Goal: Task Accomplishment & Management: Manage account settings

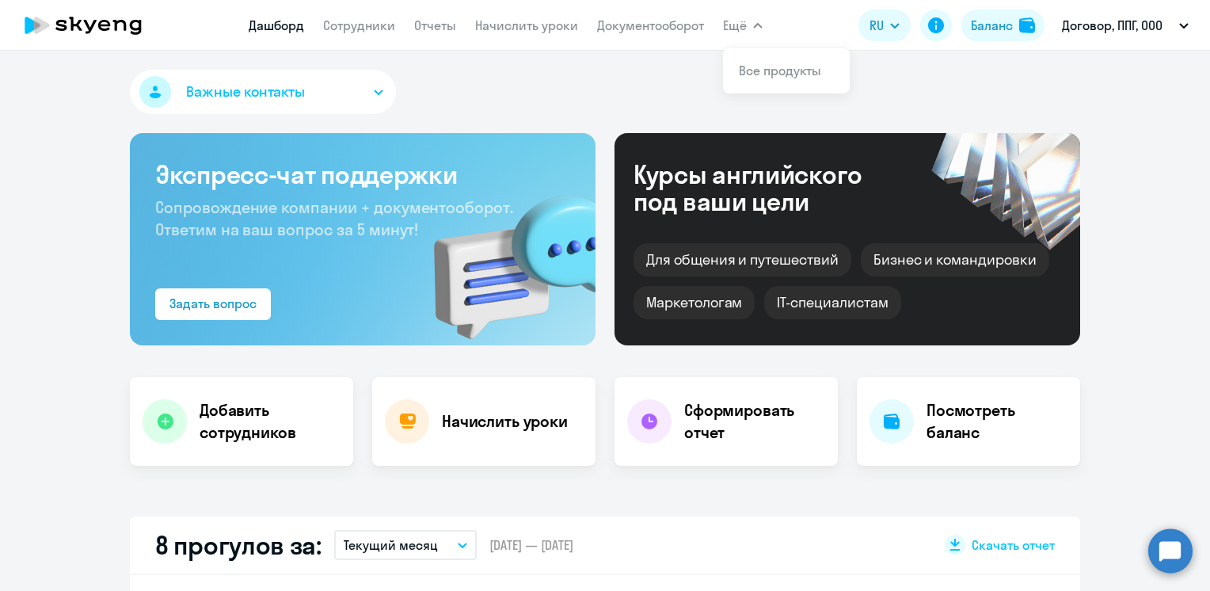
select select "30"
click at [333, 33] on link "Сотрудники" at bounding box center [359, 25] width 72 height 16
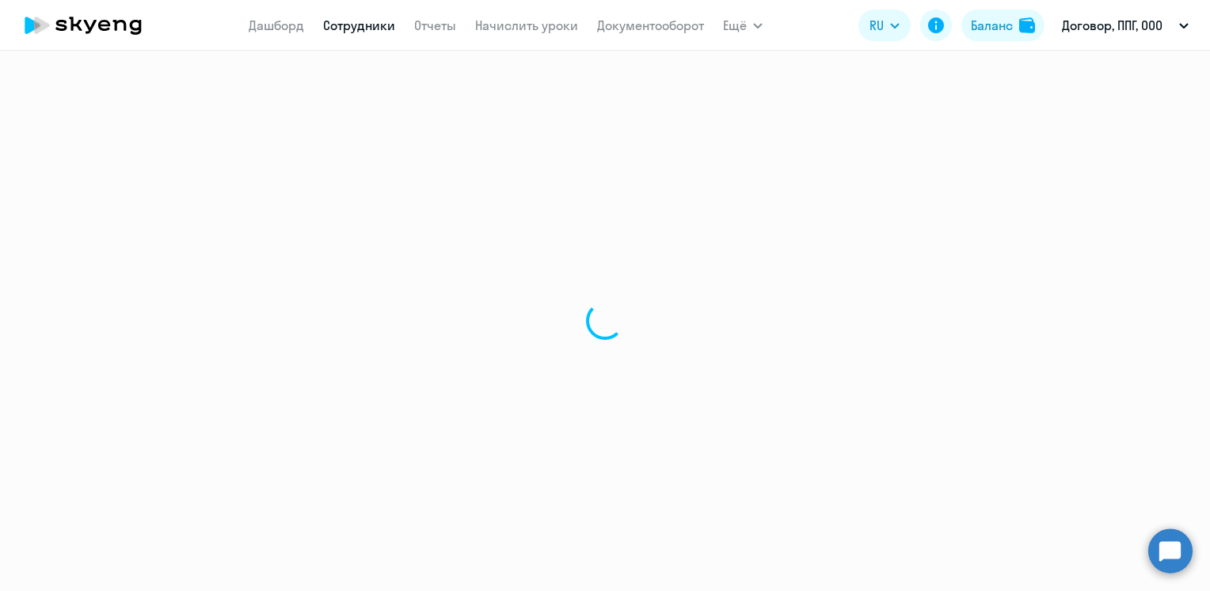
select select "30"
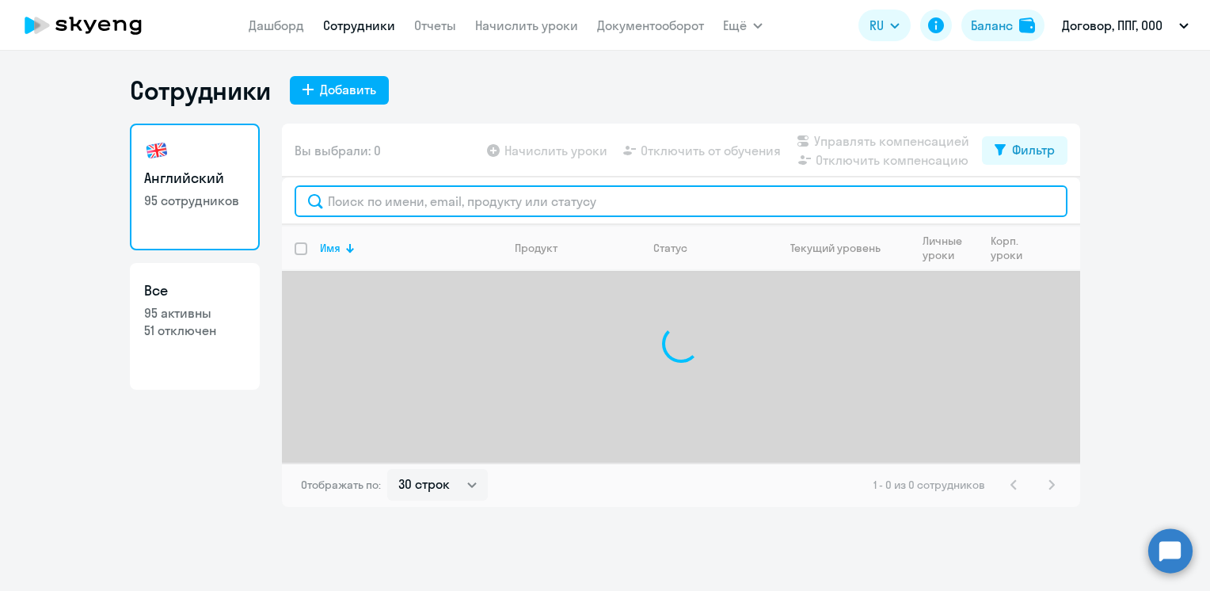
click at [423, 201] on input "text" at bounding box center [681, 201] width 773 height 32
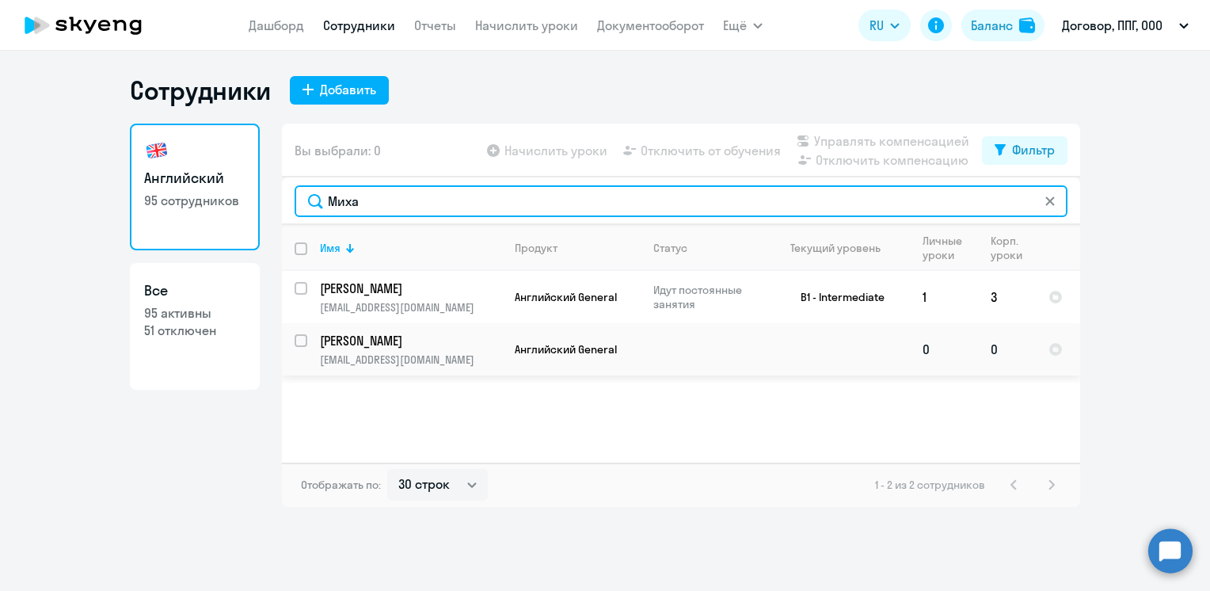
type input "Миха"
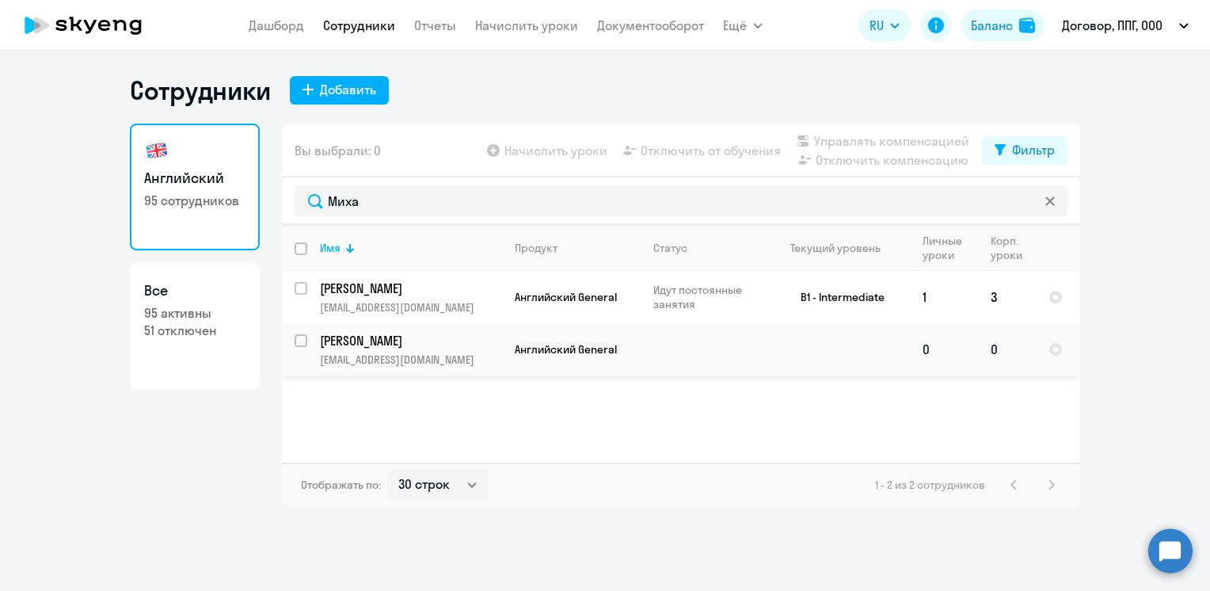
click at [304, 346] on input "select row 39793780" at bounding box center [311, 350] width 32 height 32
checkbox input "true"
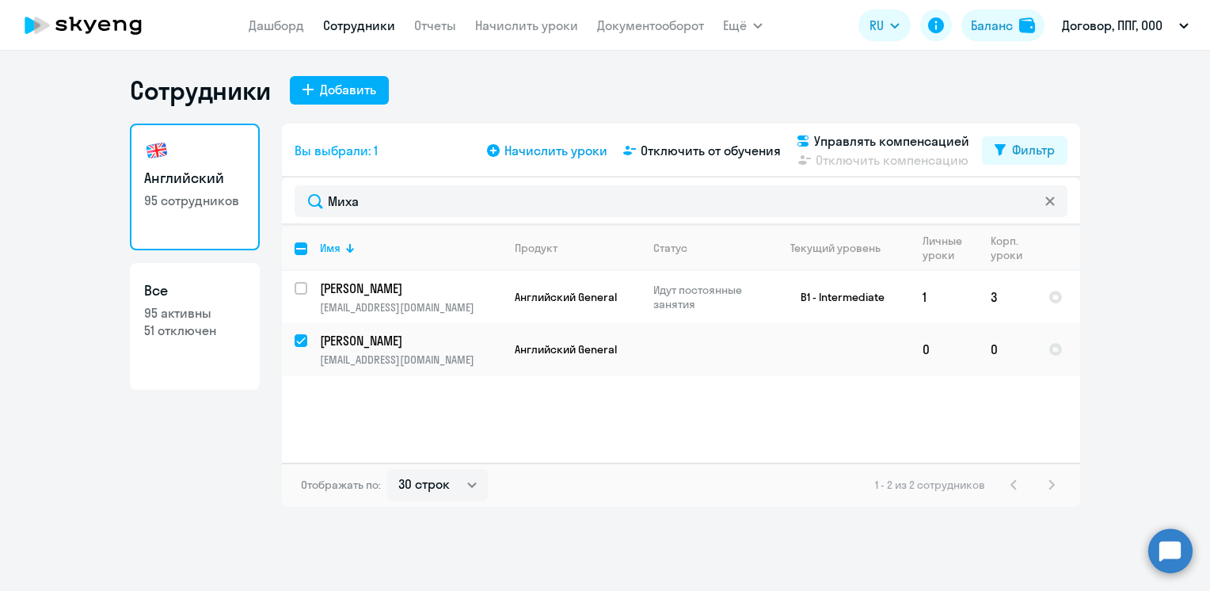
click at [549, 145] on span "Начислить уроки" at bounding box center [555, 150] width 103 height 19
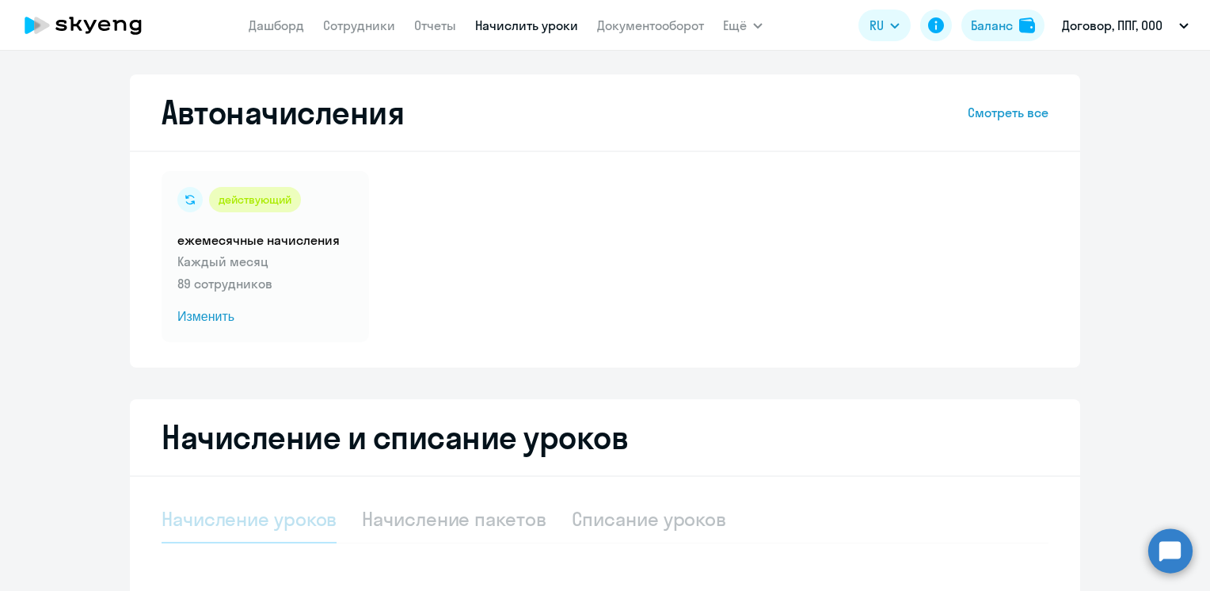
select select "10"
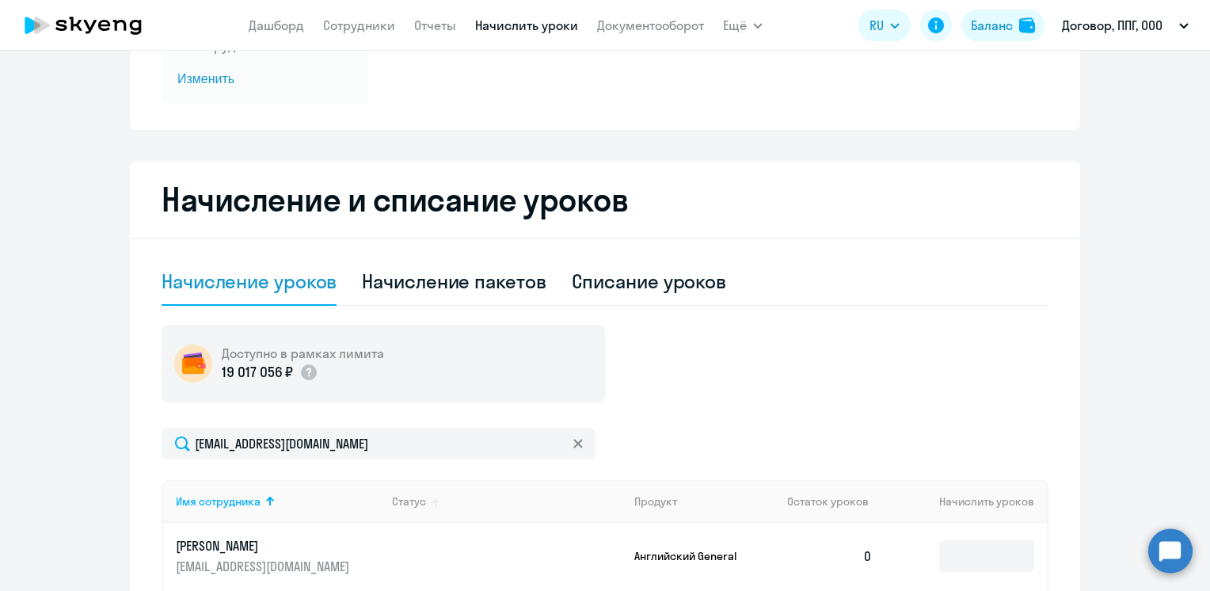
scroll to position [475, 0]
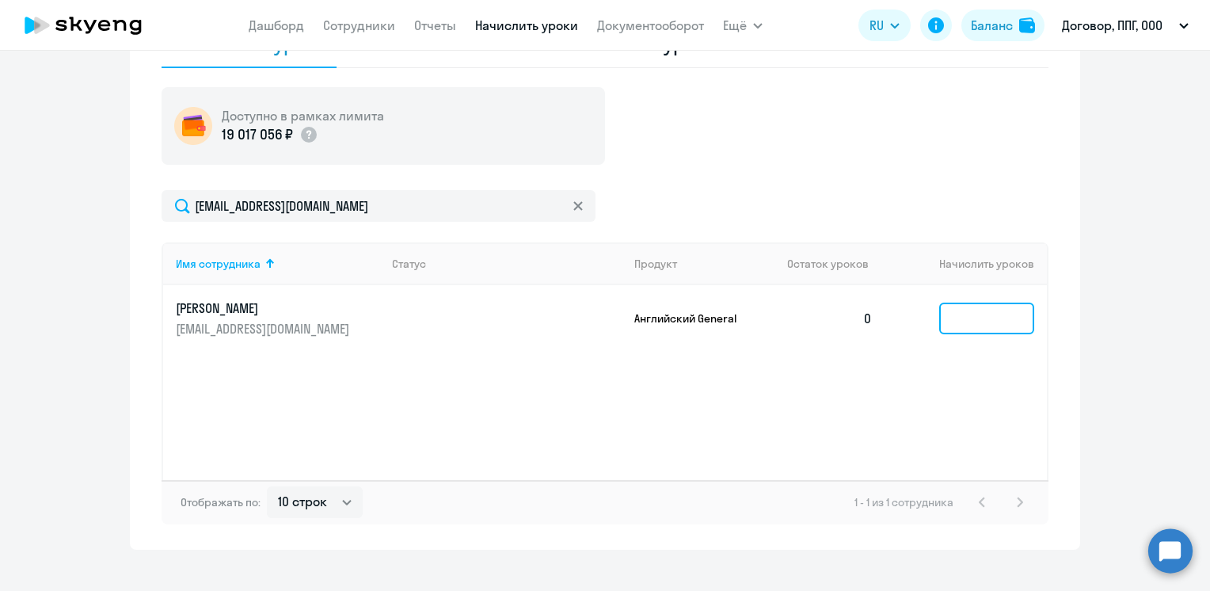
click at [982, 323] on input at bounding box center [986, 318] width 95 height 32
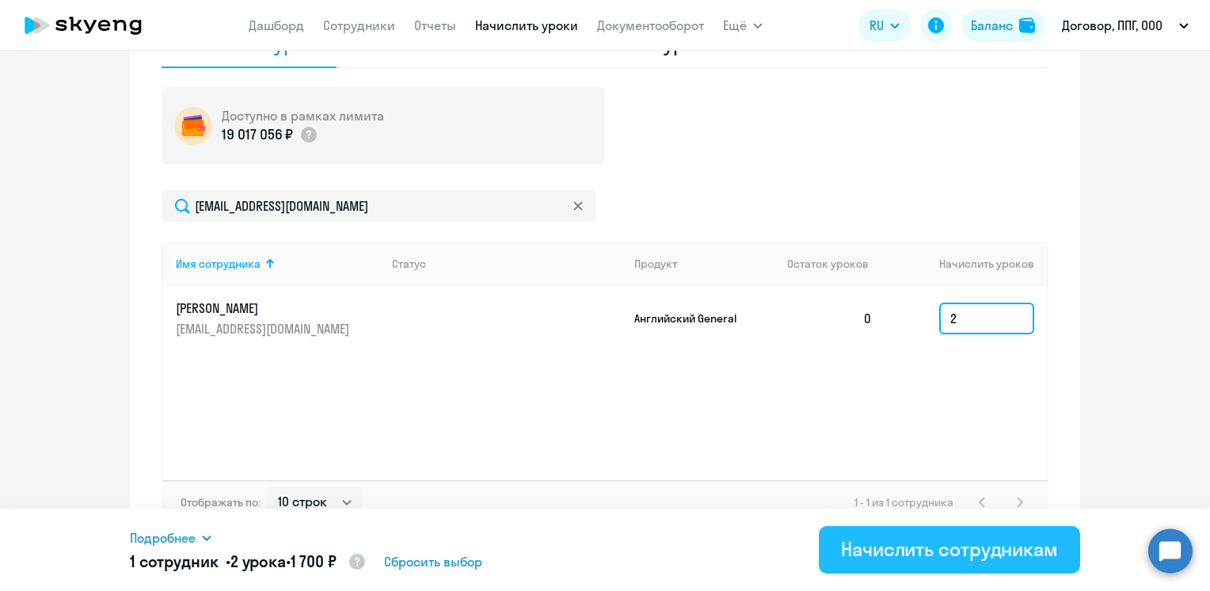
type input "2"
click at [957, 545] on div "Начислить сотрудникам" at bounding box center [949, 548] width 217 height 25
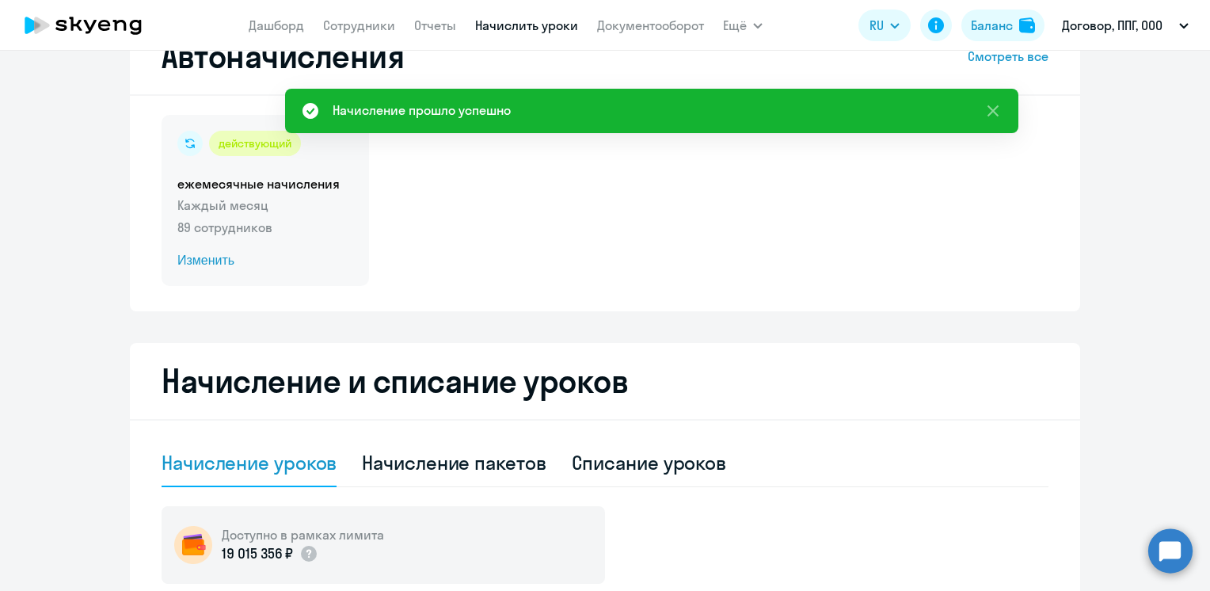
scroll to position [0, 0]
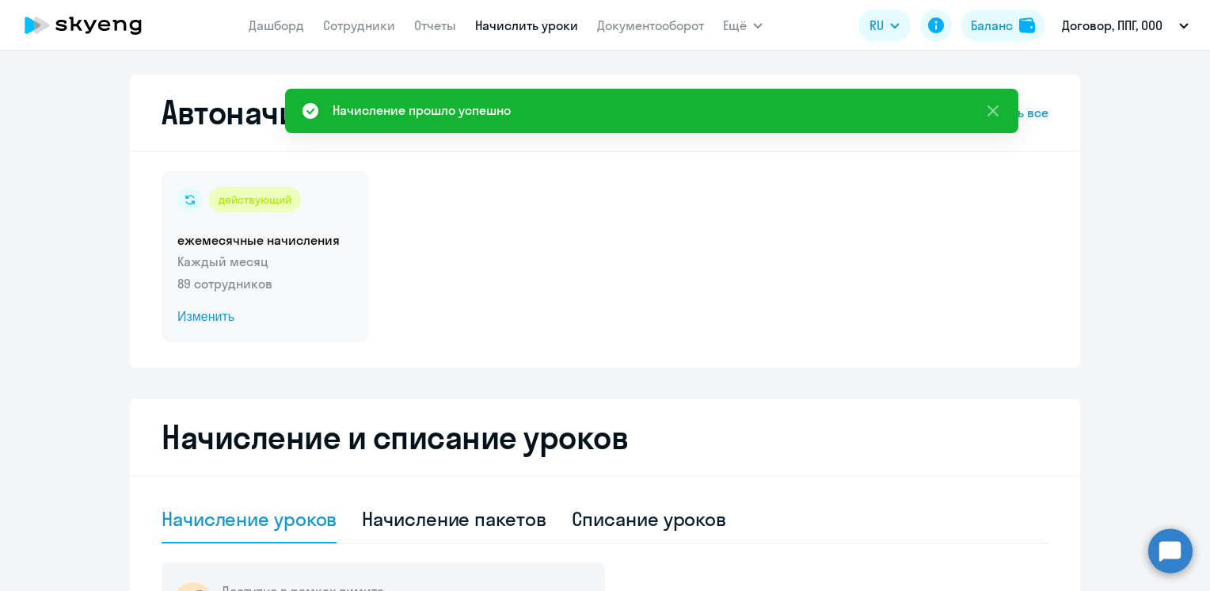
click at [193, 317] on span "Изменить" at bounding box center [265, 316] width 176 height 19
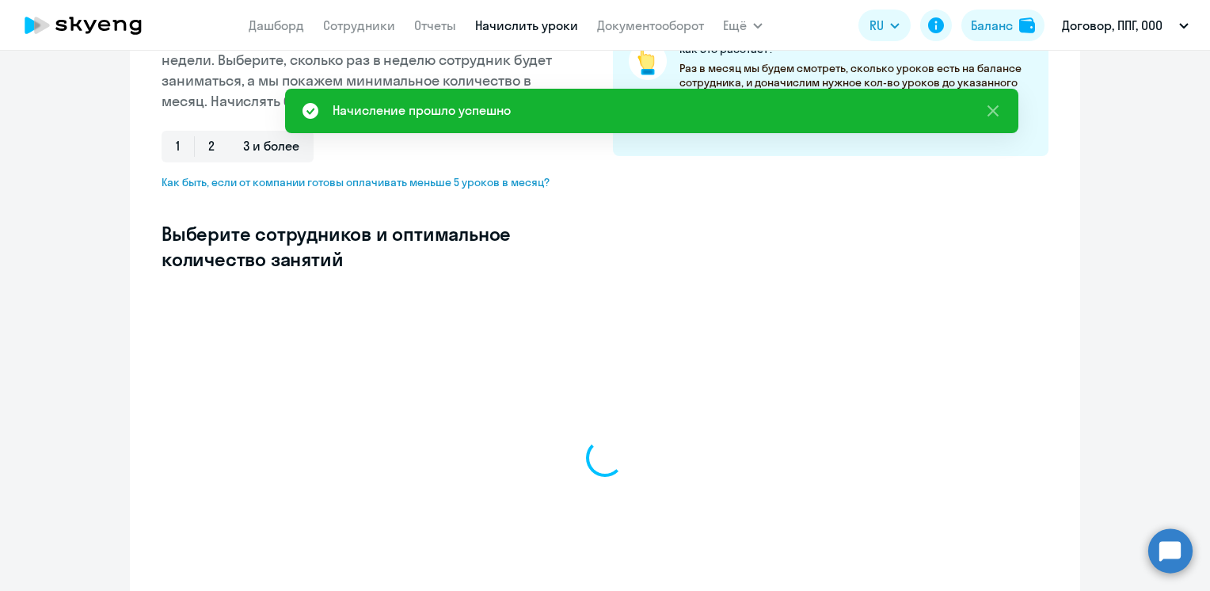
select select "10"
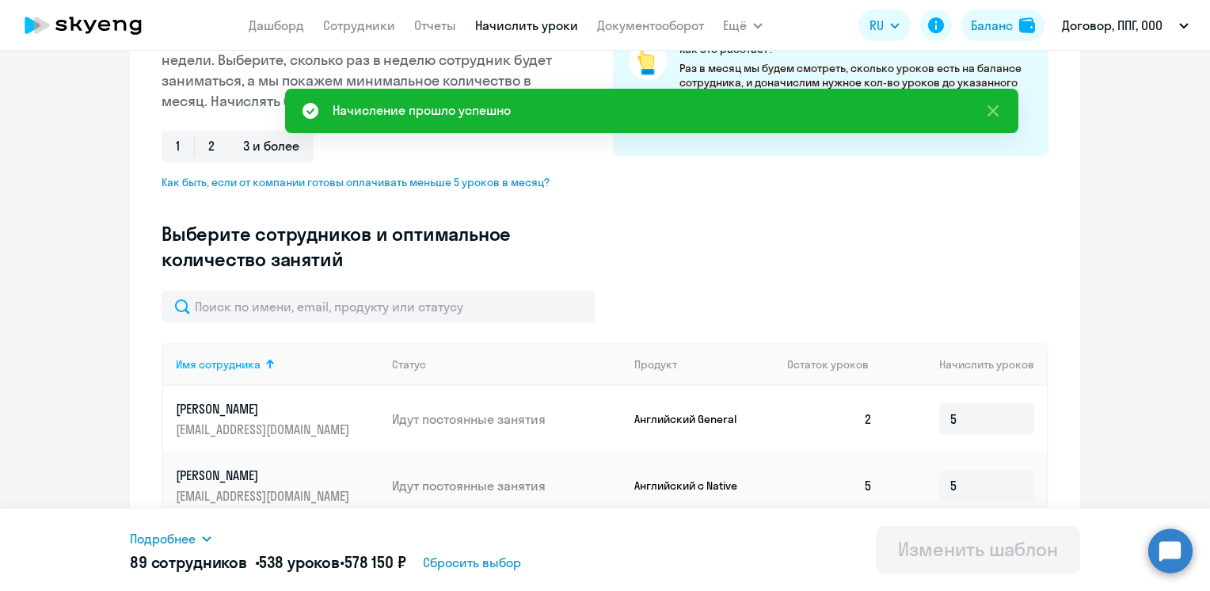
scroll to position [317, 0]
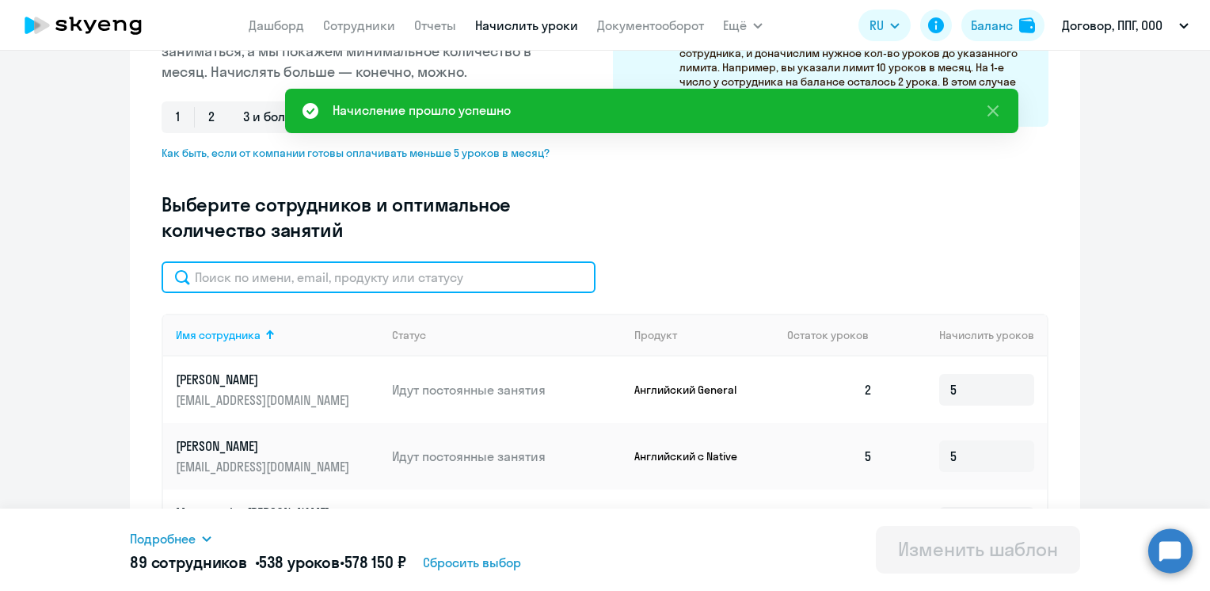
click at [310, 280] on input "text" at bounding box center [379, 277] width 434 height 32
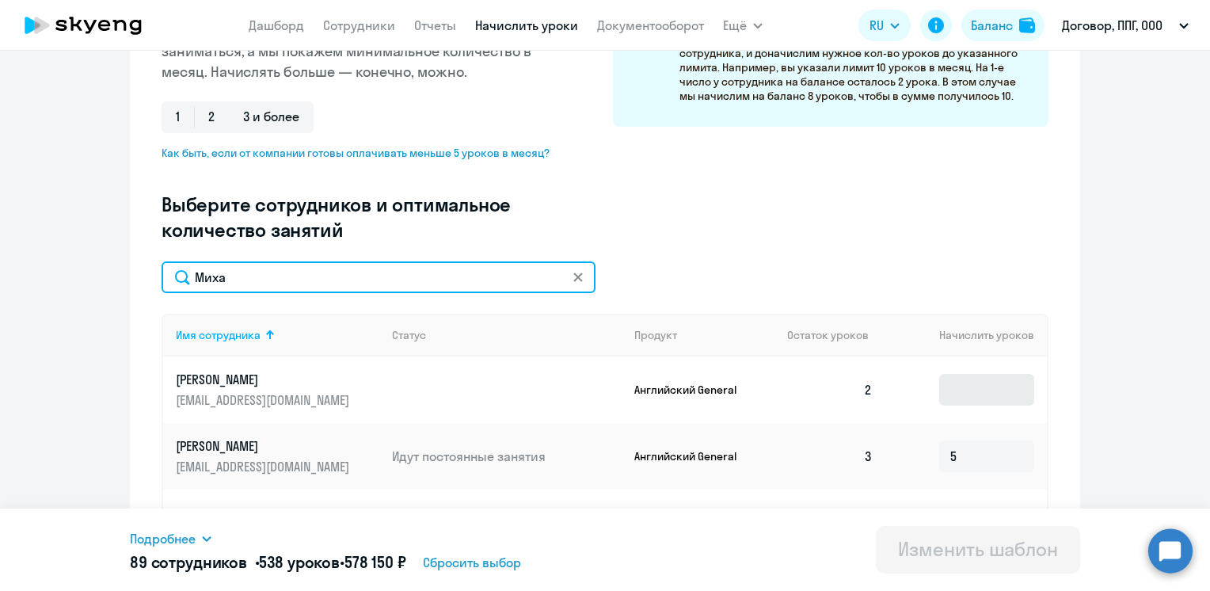
type input "Миха"
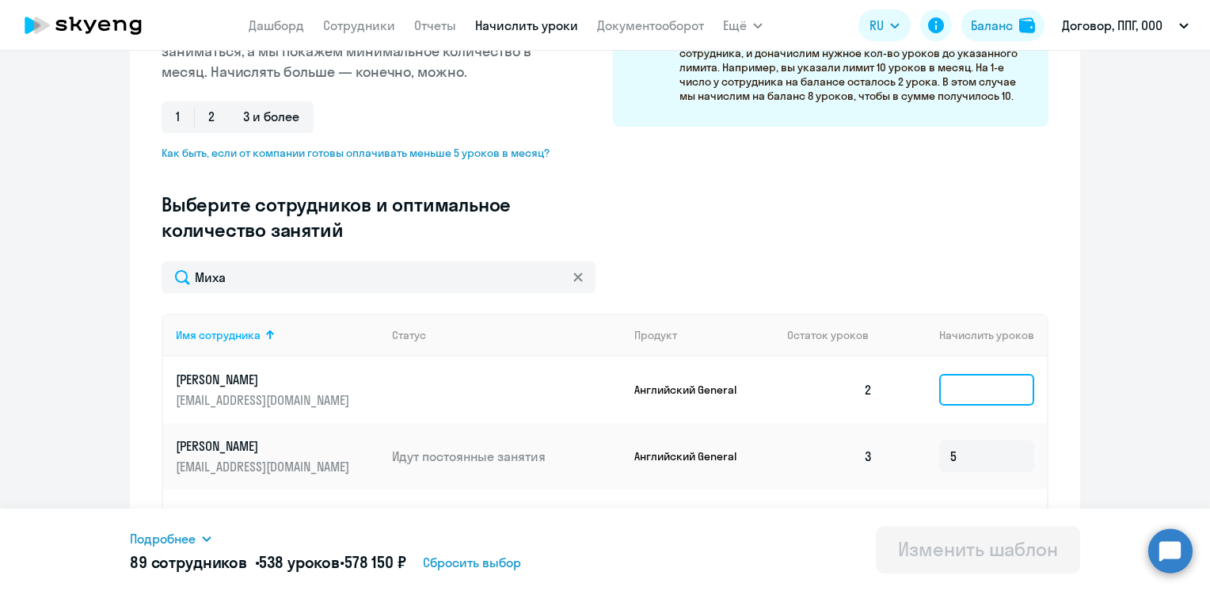
click at [1007, 388] on input at bounding box center [986, 390] width 95 height 32
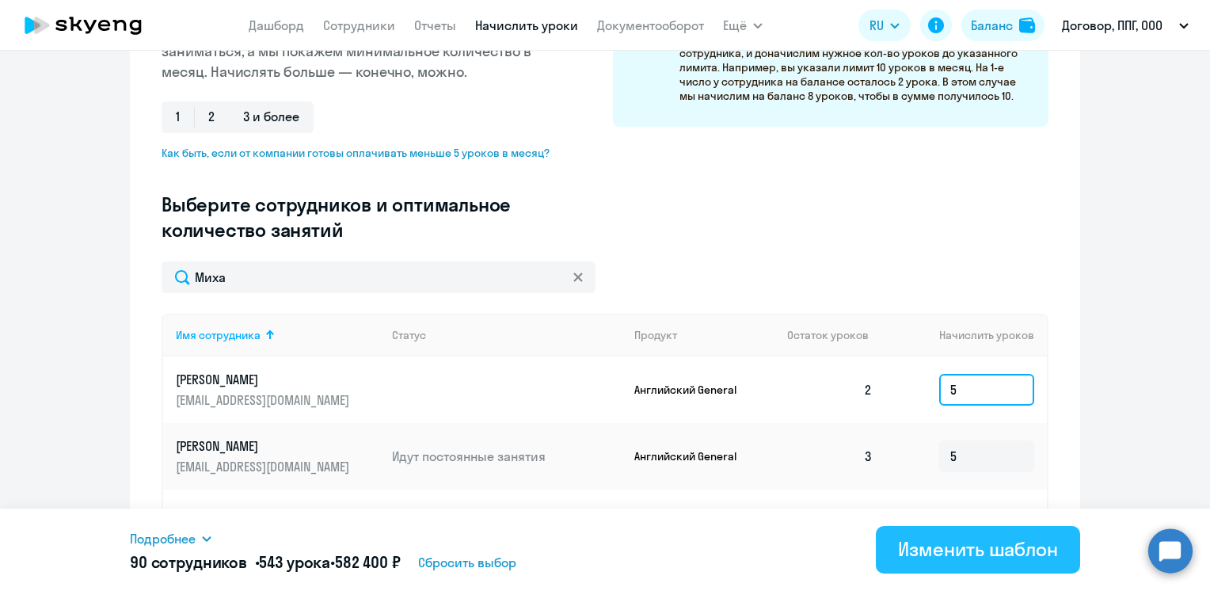
type input "5"
click at [947, 553] on div "Изменить шаблон" at bounding box center [978, 548] width 160 height 25
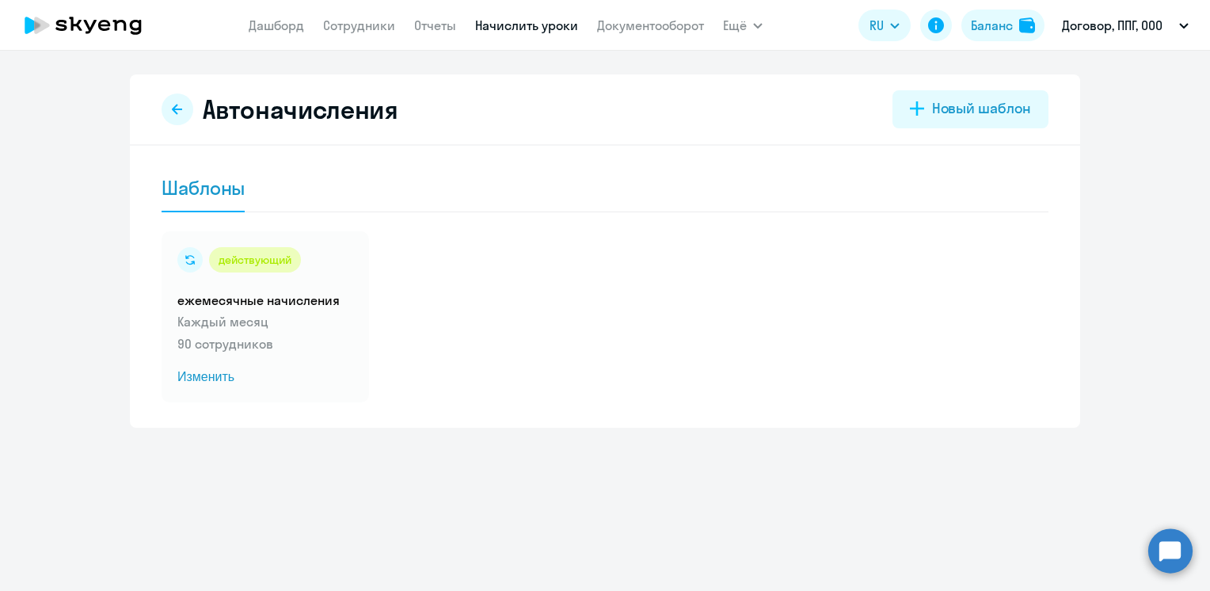
click at [93, 25] on icon at bounding box center [90, 26] width 13 height 13
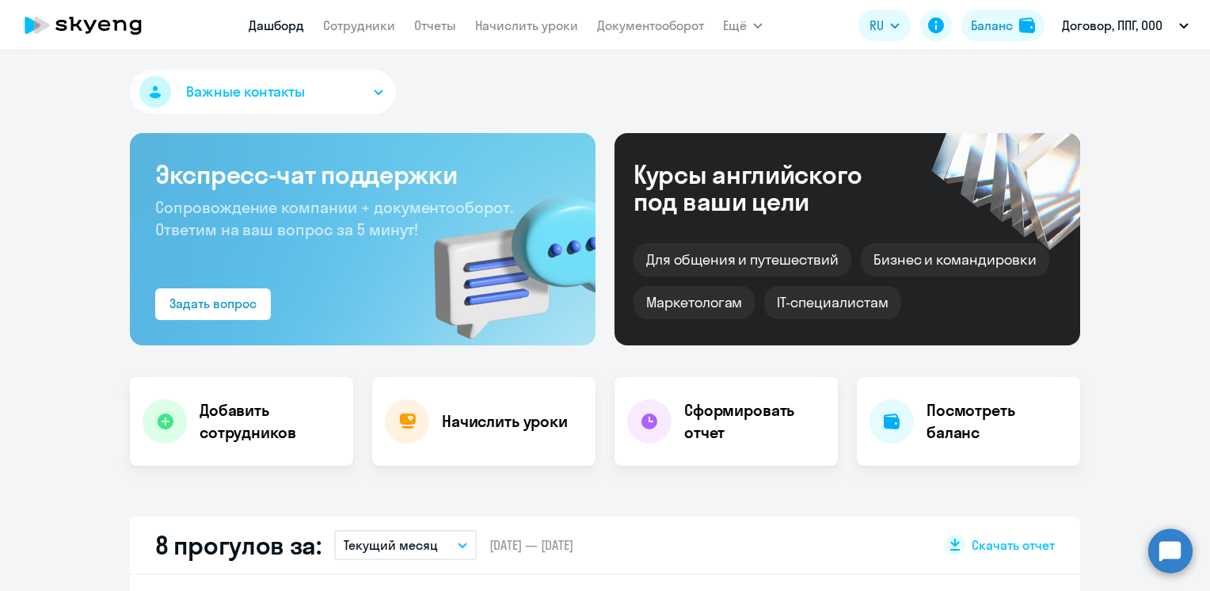
select select "30"
